Goal: Information Seeking & Learning: Learn about a topic

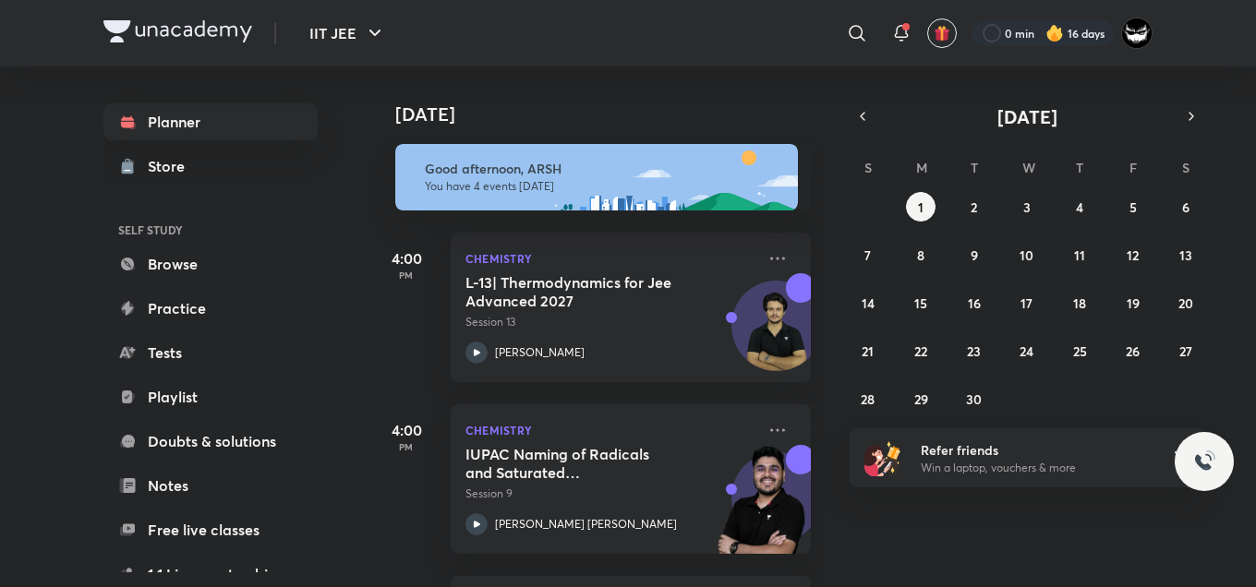
scroll to position [219, 0]
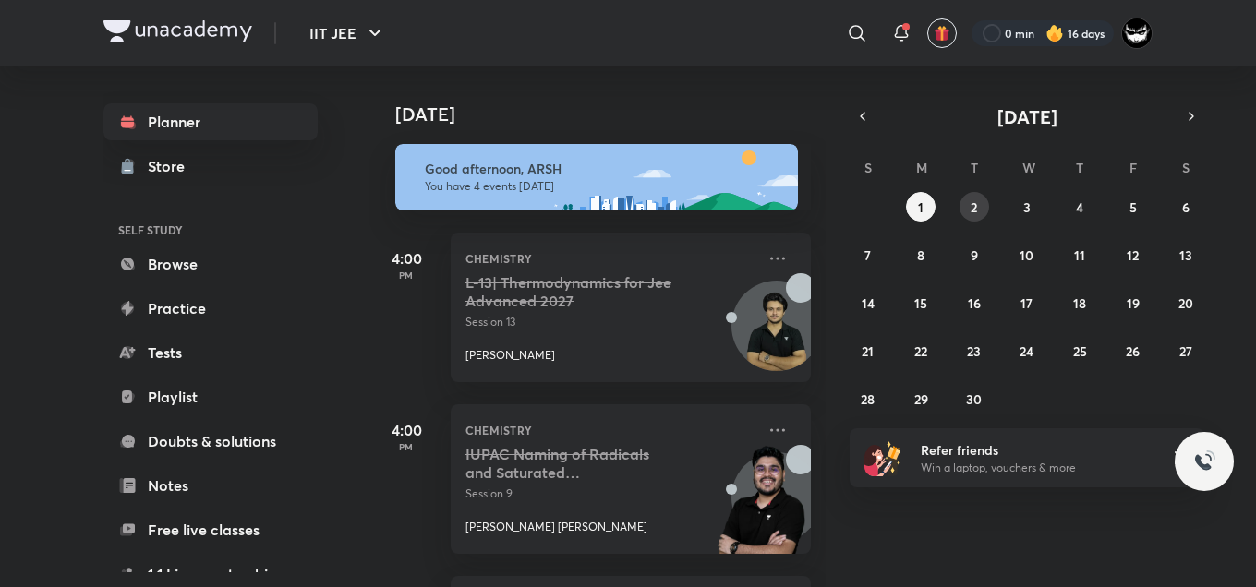
click at [973, 203] on abbr "2" at bounding box center [974, 208] width 6 height 18
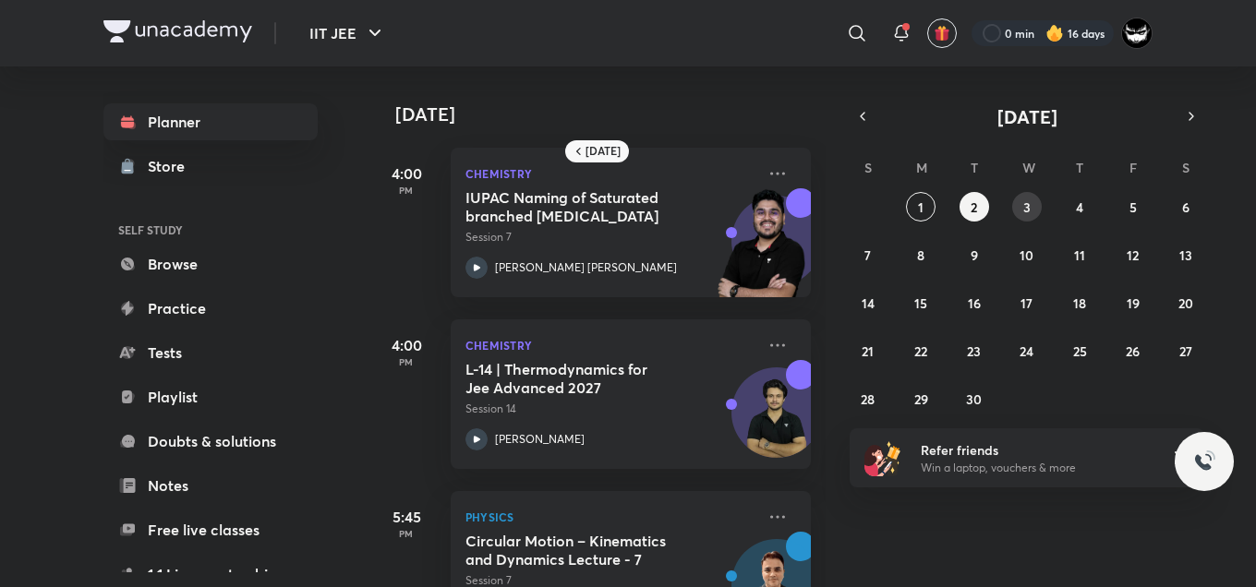
click at [1020, 212] on button "3" at bounding box center [1027, 207] width 30 height 30
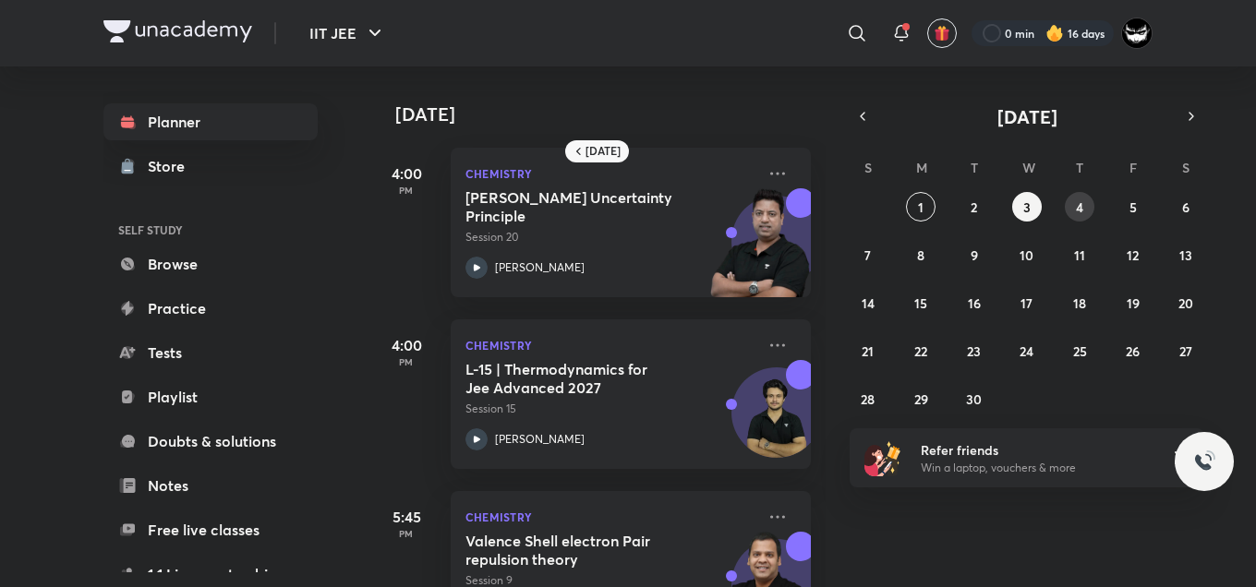
click at [1074, 203] on button "4" at bounding box center [1080, 207] width 30 height 30
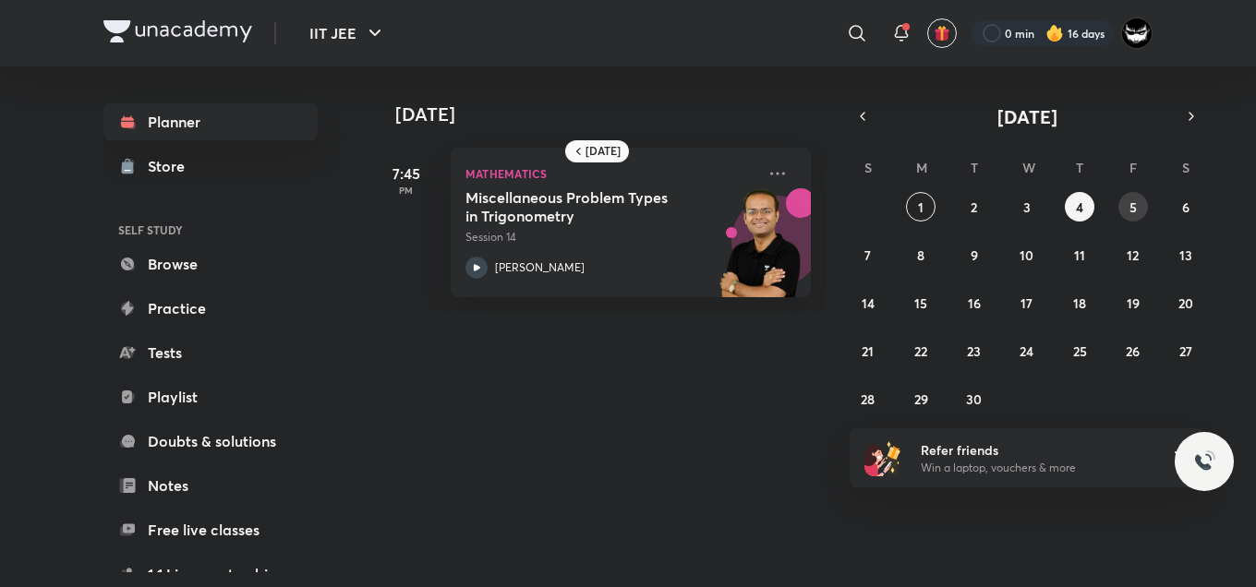
click at [1130, 206] on abbr "5" at bounding box center [1133, 208] width 7 height 18
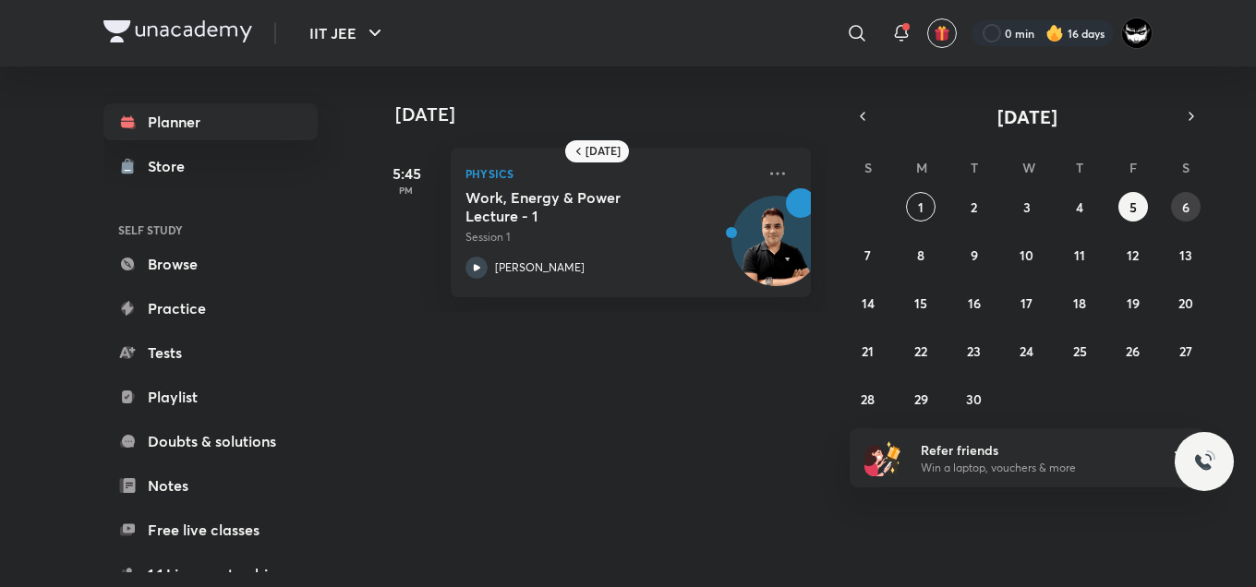
click at [1180, 210] on button "6" at bounding box center [1186, 207] width 30 height 30
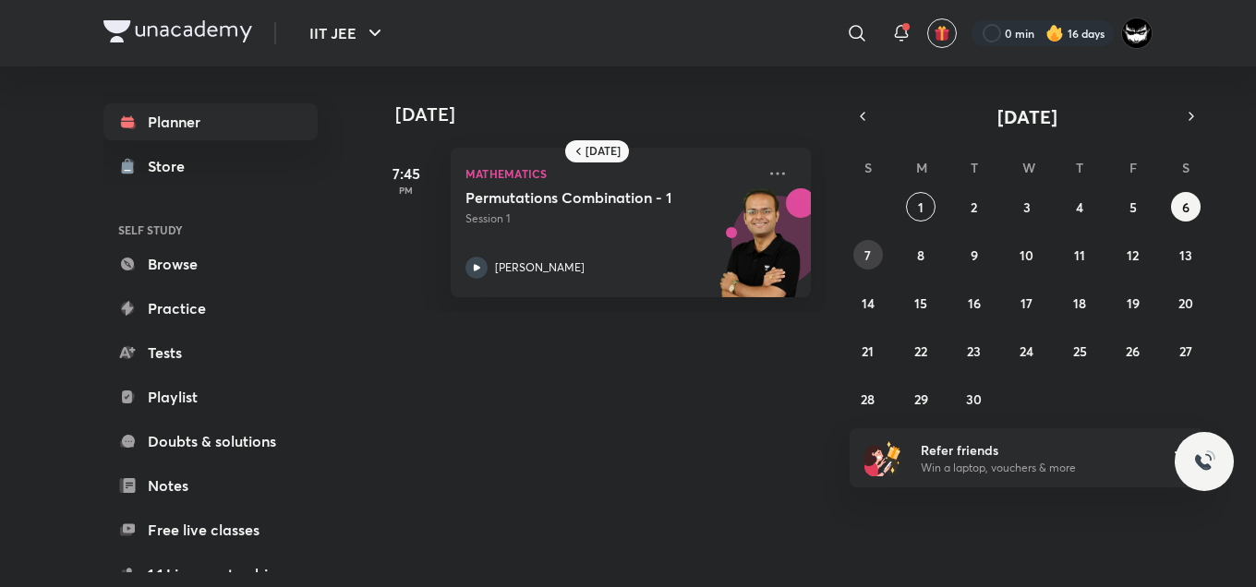
click at [868, 252] on abbr "7" at bounding box center [867, 256] width 6 height 18
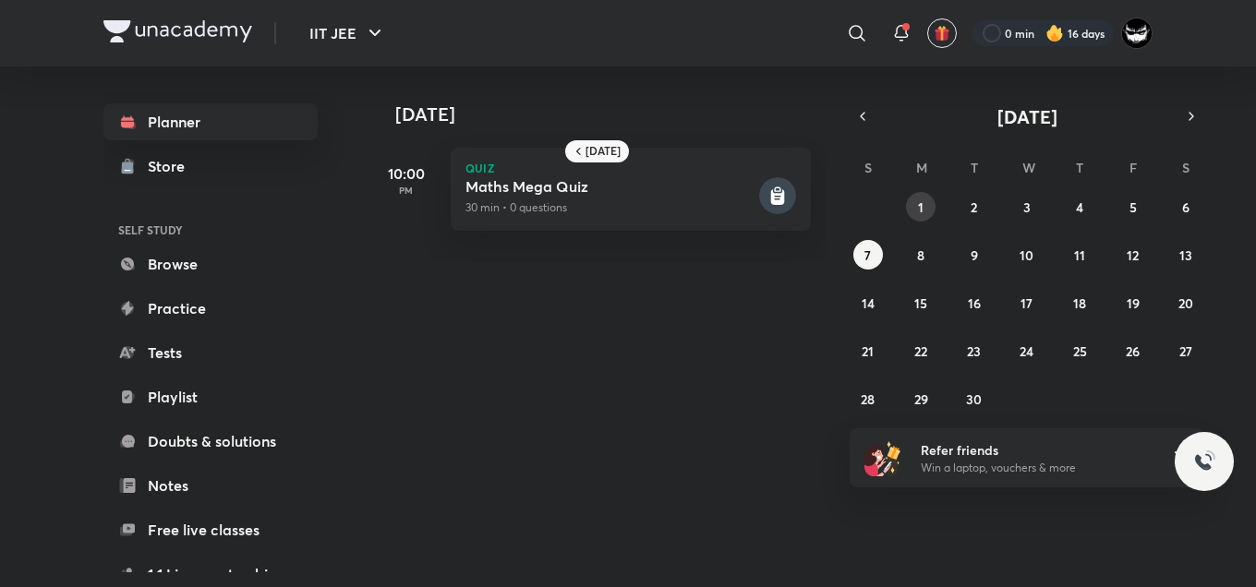
click at [914, 208] on button "1" at bounding box center [921, 207] width 30 height 30
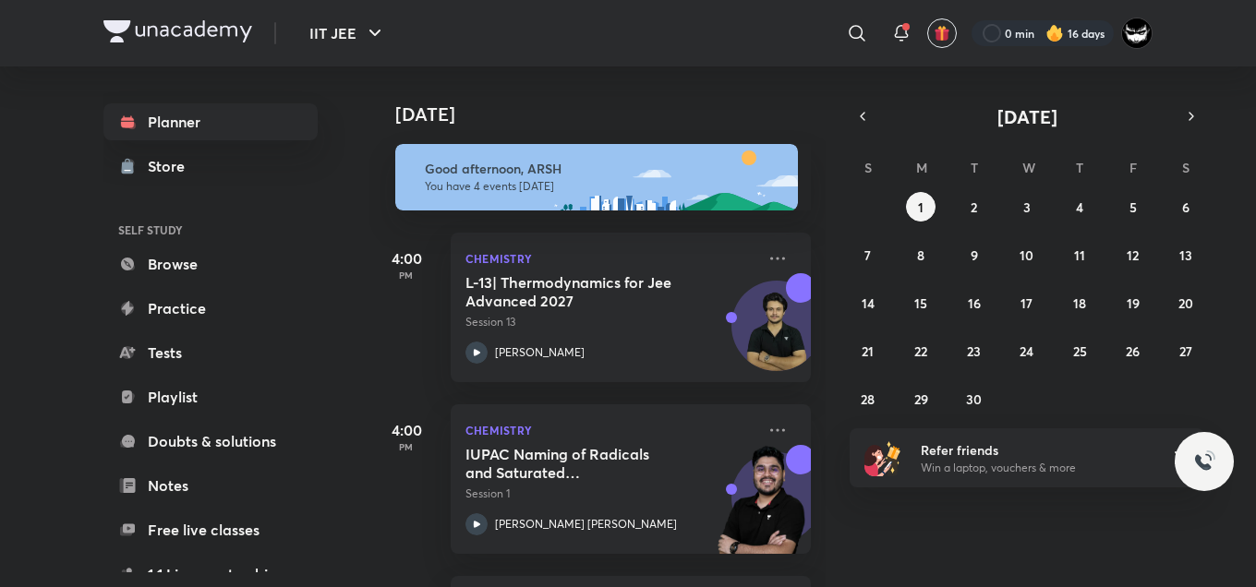
click at [705, 76] on div "[DATE]" at bounding box center [599, 95] width 460 height 59
